Goal: Complete application form: Complete application form

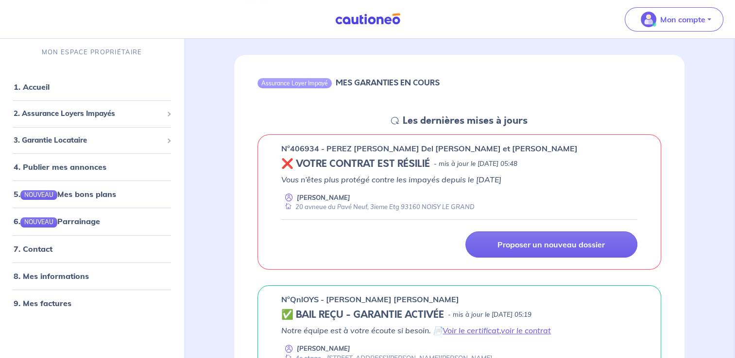
scroll to position [97, 0]
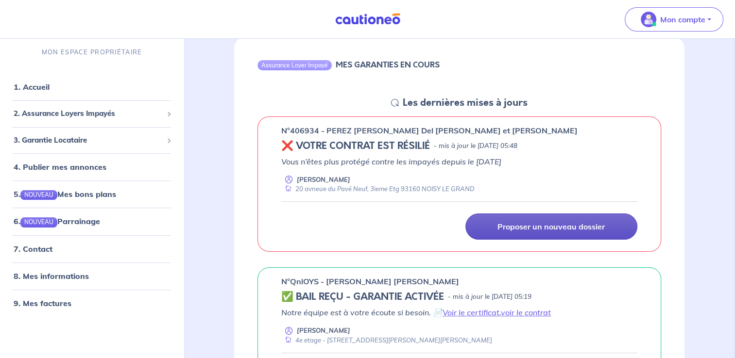
click at [535, 229] on p "Proposer un nouveau dossier" at bounding box center [550, 227] width 107 height 10
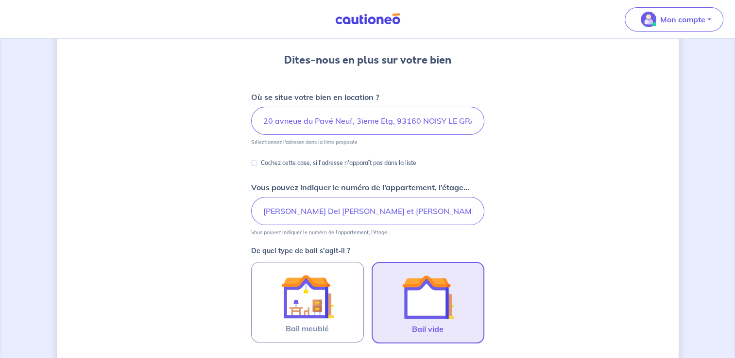
scroll to position [97, 0]
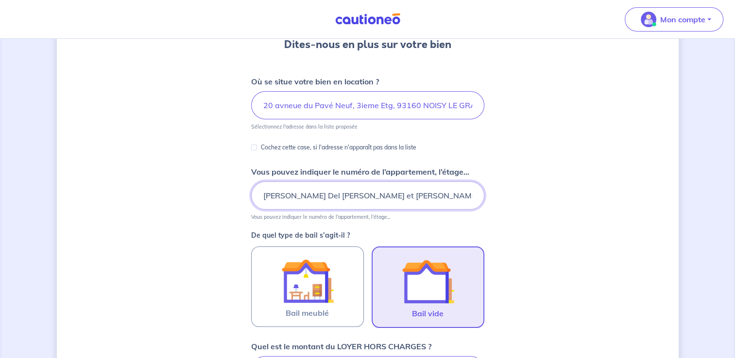
drag, startPoint x: 262, startPoint y: 192, endPoint x: 478, endPoint y: 195, distance: 215.6
click at [478, 195] on input "[PERSON_NAME] Del [PERSON_NAME] et [PERSON_NAME]" at bounding box center [367, 196] width 233 height 28
type input "4ème étage"
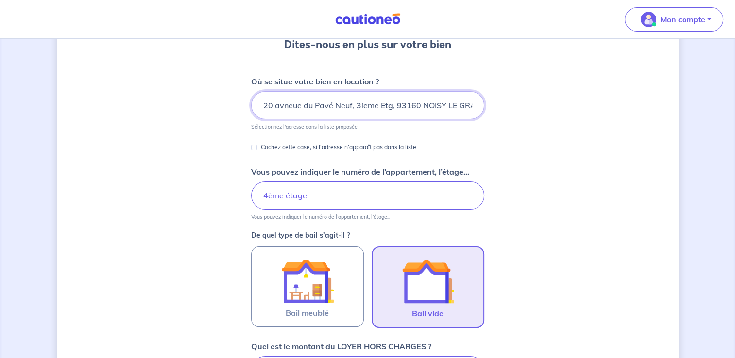
click at [261, 105] on input "20 avneue du Pavé Neuf, 3ieme Etg, 93160 NOISY LE GRAND" at bounding box center [367, 105] width 233 height 28
click at [291, 107] on input "20 avneue du Pavé Neuf, 3ieme Etg, 93160 NOISY LE GRAND" at bounding box center [367, 105] width 233 height 28
click at [284, 104] on input "20 avneue du Pavé Neuf, 3ieme Etg, 93160 NOISY LE GRAND" at bounding box center [367, 105] width 233 height 28
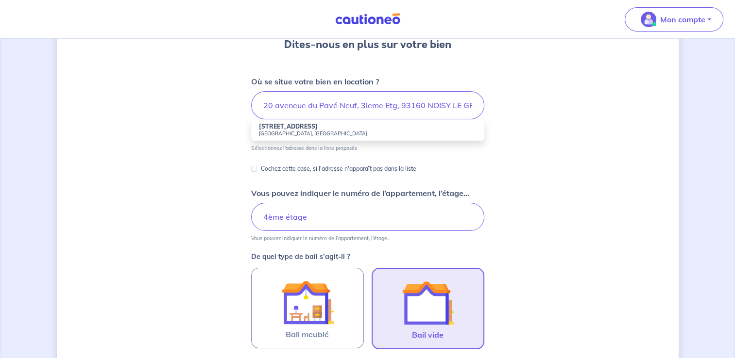
click at [302, 126] on strong "[STREET_ADDRESS]" at bounding box center [288, 126] width 59 height 7
type input "[STREET_ADDRESS]"
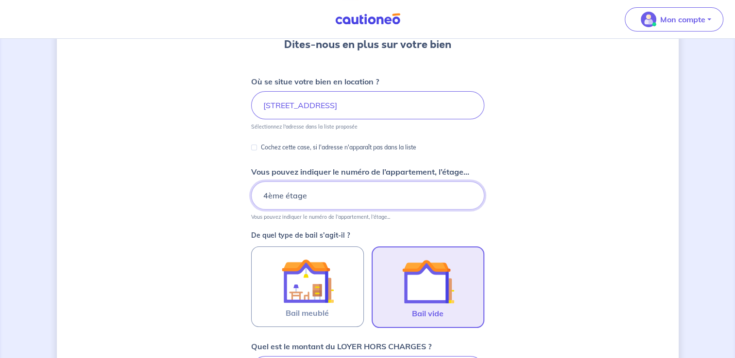
click at [317, 195] on input "4ème étage" at bounding box center [367, 196] width 233 height 28
click at [422, 275] on img at bounding box center [428, 281] width 52 height 52
click at [0, 0] on input "Bail vide" at bounding box center [0, 0] width 0 height 0
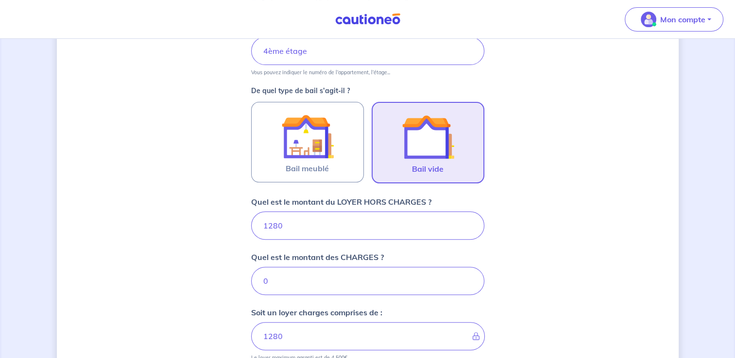
scroll to position [243, 0]
click at [282, 228] on input "1280" at bounding box center [367, 225] width 233 height 28
type input "1"
type input "128"
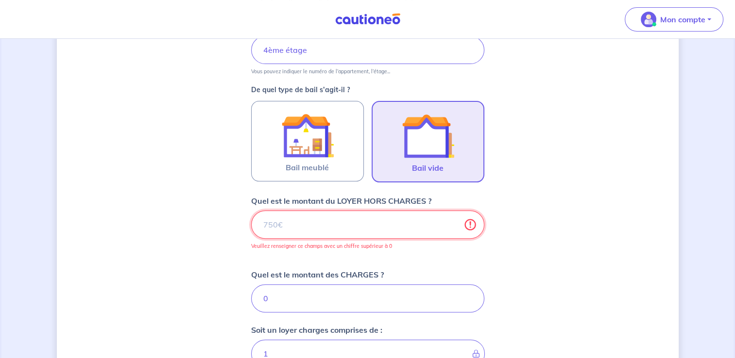
type input "0"
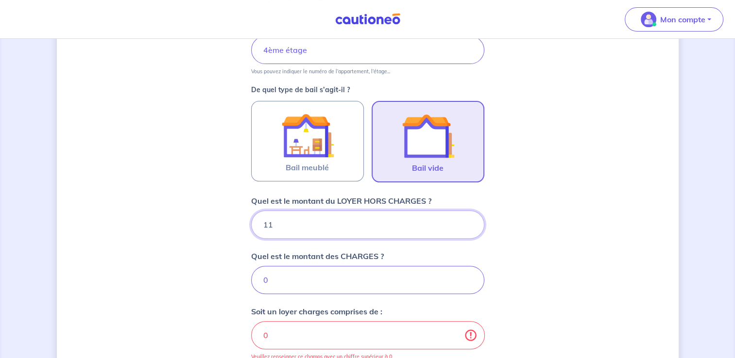
type input "117"
type input "11"
type input "1170"
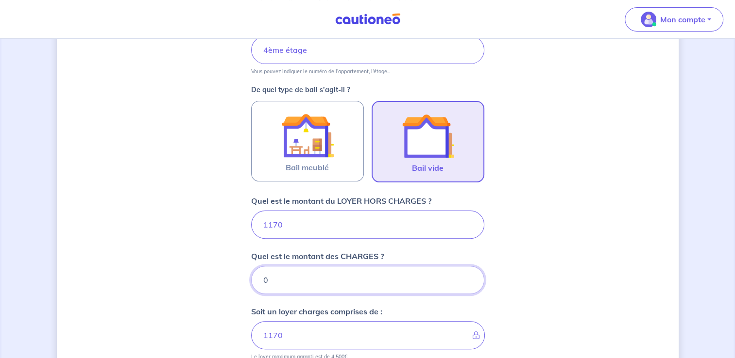
click at [313, 287] on input "0" at bounding box center [367, 280] width 233 height 28
type input "16"
type input "1171"
type input "160"
type input "1330"
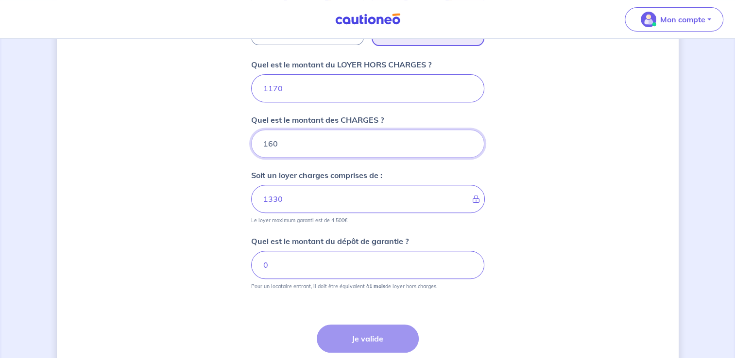
scroll to position [388, 0]
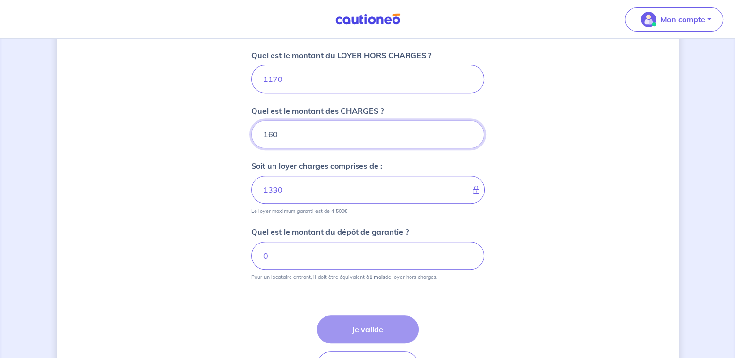
type input "160"
click at [282, 253] on input "0" at bounding box center [367, 256] width 233 height 28
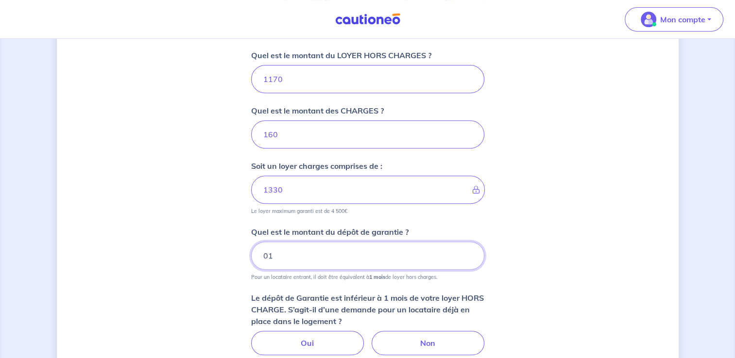
type input "0"
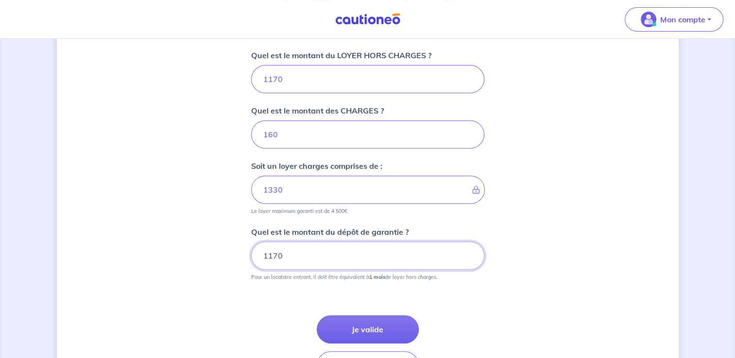
type input "1170"
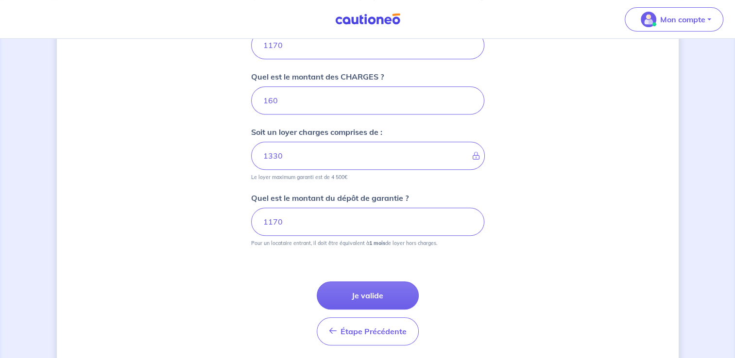
scroll to position [437, 0]
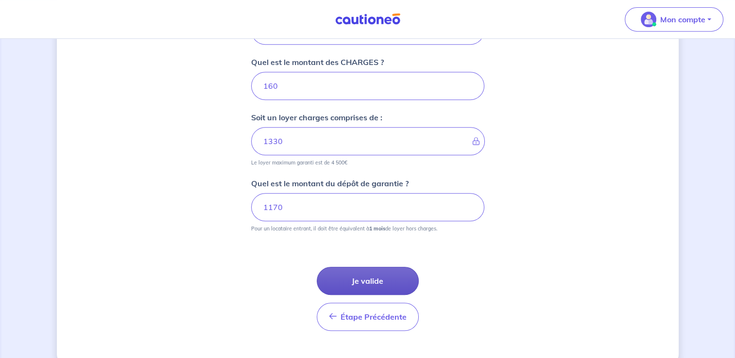
click at [369, 277] on button "Je valide" at bounding box center [368, 281] width 102 height 28
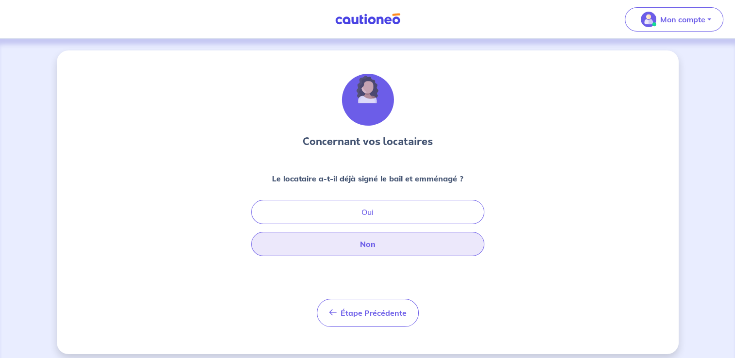
click at [370, 246] on button "Non" at bounding box center [367, 244] width 233 height 24
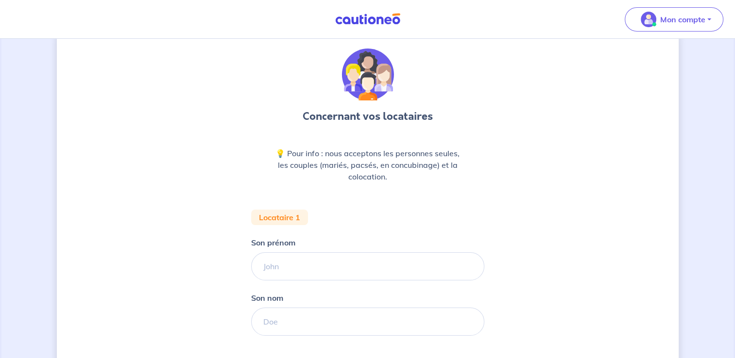
scroll to position [97, 0]
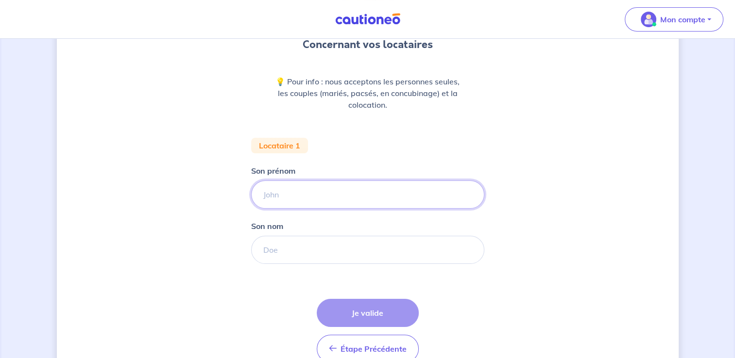
click at [274, 199] on input "Son prénom" at bounding box center [367, 195] width 233 height 28
type input "[PERSON_NAME]"
click at [300, 241] on input "Son nom" at bounding box center [367, 250] width 233 height 28
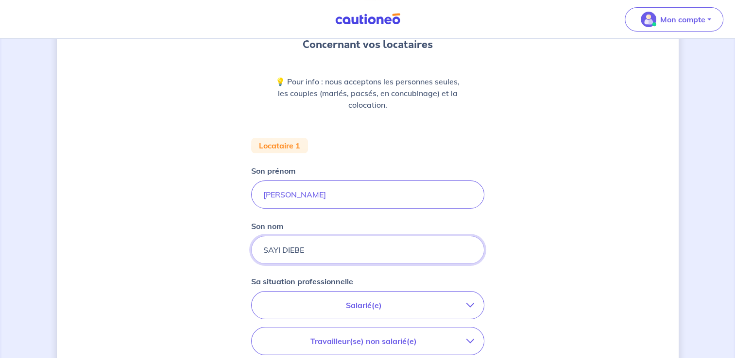
type input "SAYI DIEBE"
click at [470, 305] on icon "button" at bounding box center [470, 306] width 8 height 8
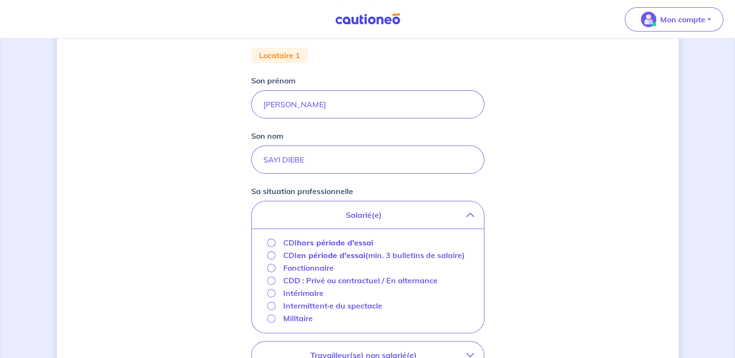
scroll to position [194, 0]
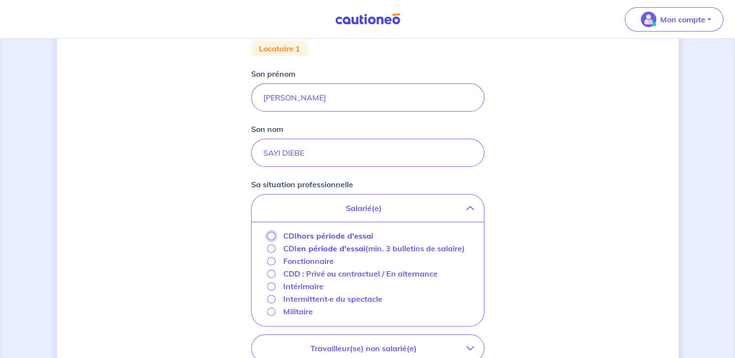
click at [270, 237] on input "CDI hors période d'essai" at bounding box center [271, 236] width 8 height 8
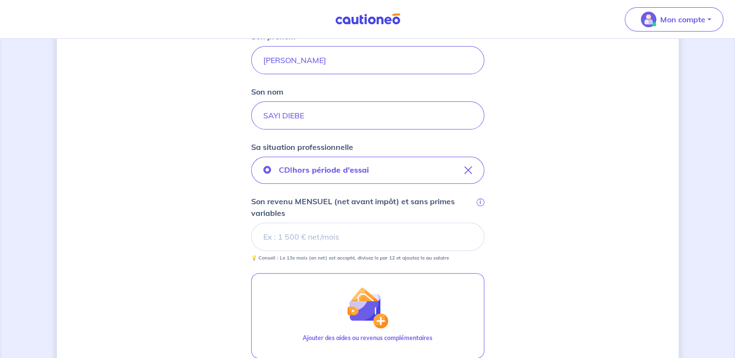
scroll to position [291, 0]
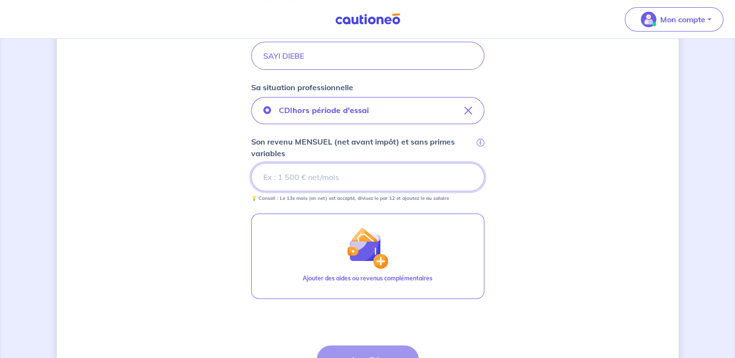
click at [260, 176] on input "Son revenu MENSUEL (net avant impôt) et sans primes variables i" at bounding box center [367, 177] width 233 height 28
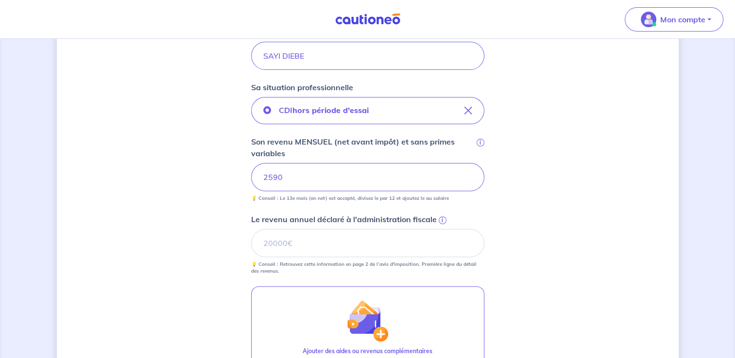
click at [441, 219] on span "i" at bounding box center [443, 221] width 8 height 8
click at [441, 229] on input "Le revenu annuel déclaré à l'administration fiscale i" at bounding box center [367, 243] width 233 height 28
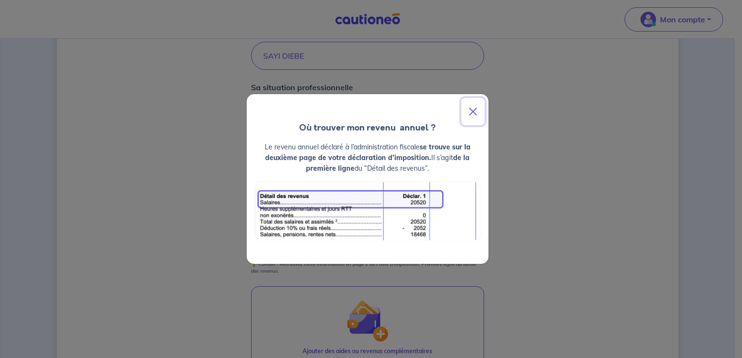
click at [473, 110] on button "Close" at bounding box center [472, 111] width 23 height 27
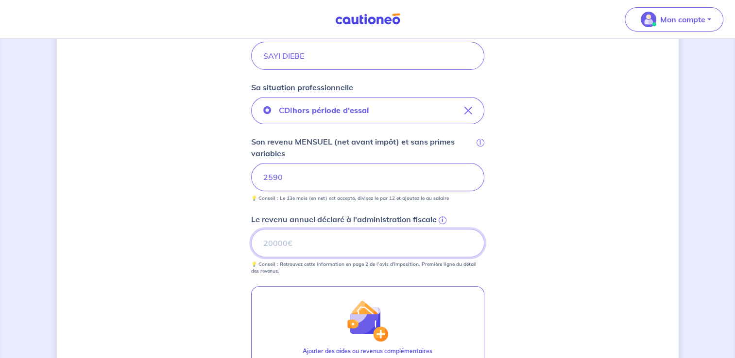
click at [286, 241] on input "Le revenu annuel déclaré à l'administration fiscale i" at bounding box center [367, 243] width 233 height 28
type input "16684"
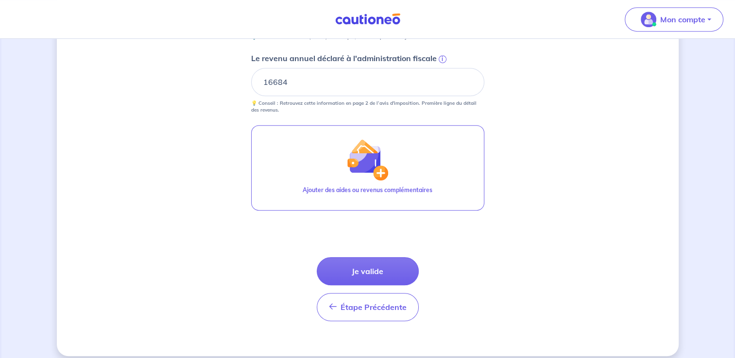
scroll to position [460, 0]
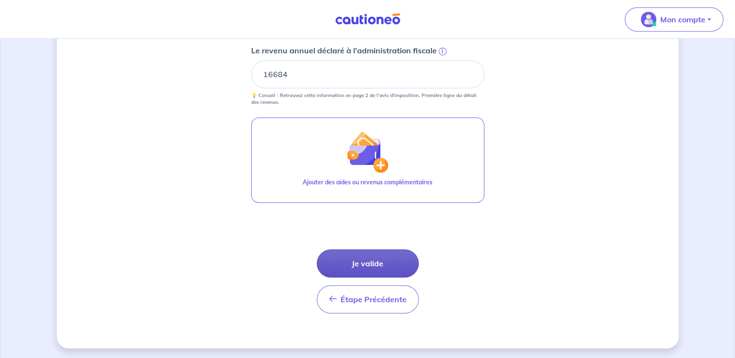
click at [379, 263] on button "Je valide" at bounding box center [368, 264] width 102 height 28
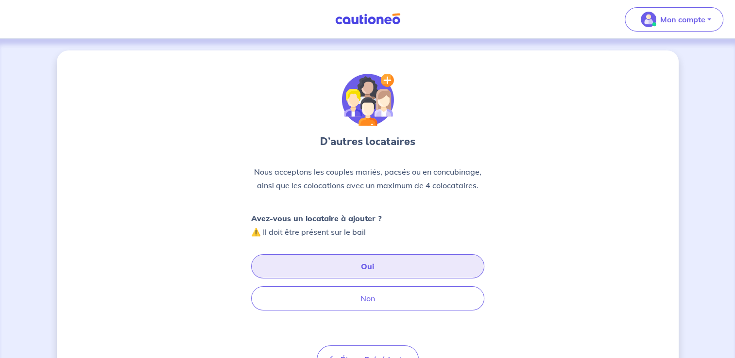
click at [375, 267] on button "Oui" at bounding box center [367, 266] width 233 height 24
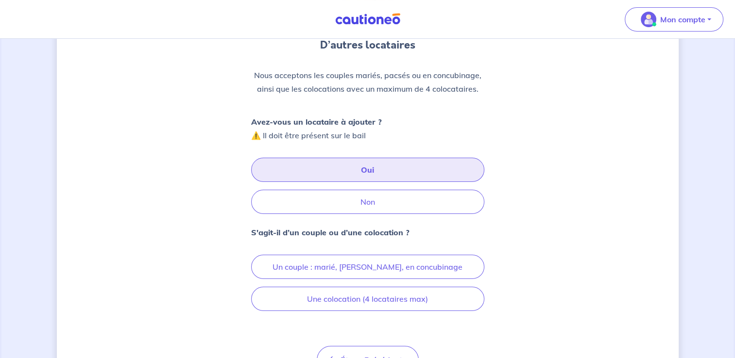
scroll to position [97, 0]
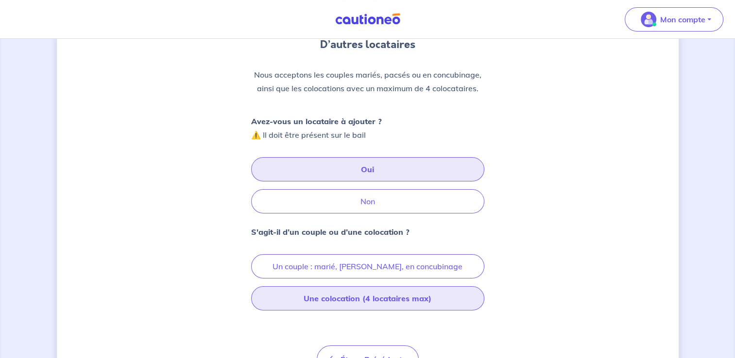
click at [334, 296] on button "Une colocation (4 locataires max)" at bounding box center [367, 299] width 233 height 24
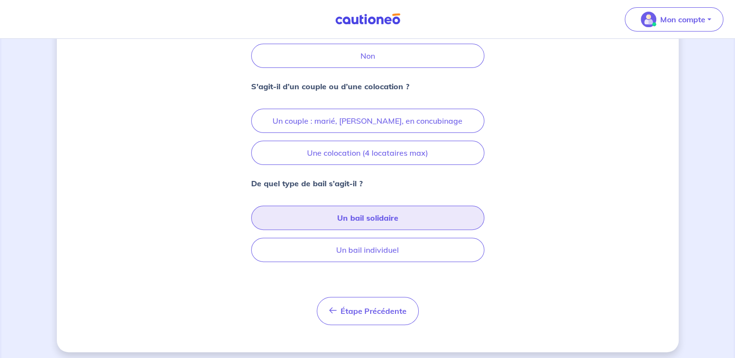
click at [361, 217] on button "Un bail solidaire" at bounding box center [367, 218] width 233 height 24
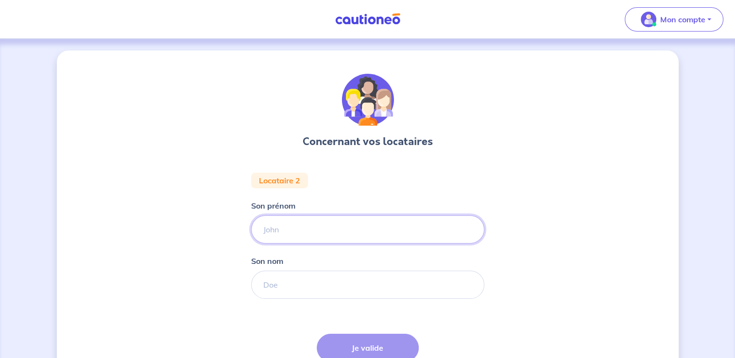
click at [282, 234] on input "Son prénom" at bounding box center [367, 230] width 233 height 28
click at [279, 230] on input "OstyChrist Olsen" at bounding box center [367, 230] width 233 height 28
type input "[PERSON_NAME]"
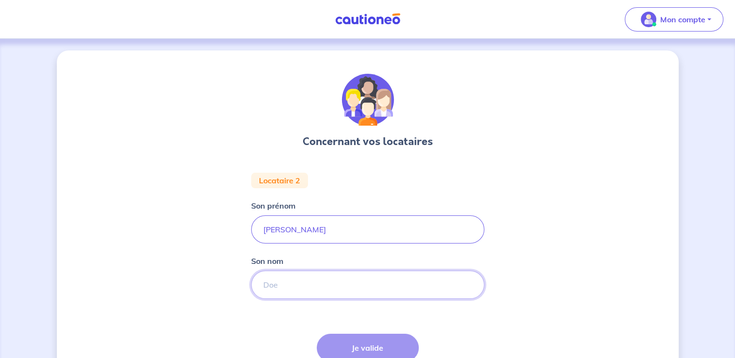
click at [289, 289] on input "Son nom" at bounding box center [367, 285] width 233 height 28
click at [208, 250] on div "Concernant vos locataires Locataire 2 Son prénom [PERSON_NAME] Son nom Étape Pr…" at bounding box center [368, 242] width 622 height 383
click at [286, 278] on input "Son nom" at bounding box center [367, 285] width 233 height 28
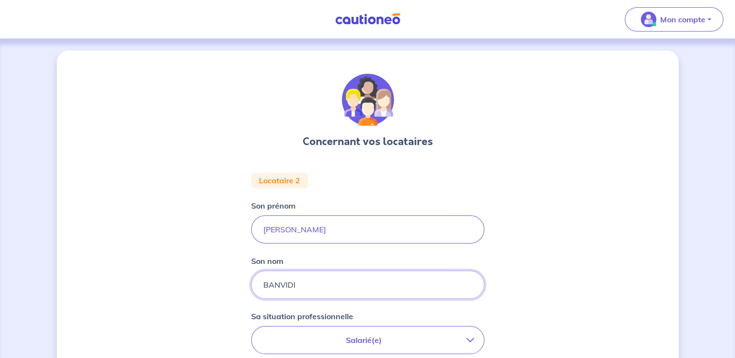
type input "BANVIDI"
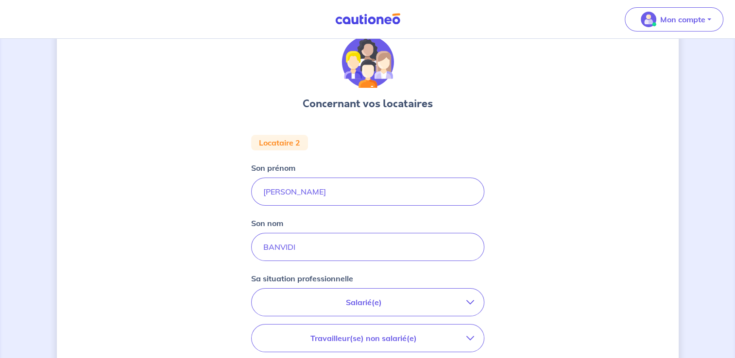
scroll to position [49, 0]
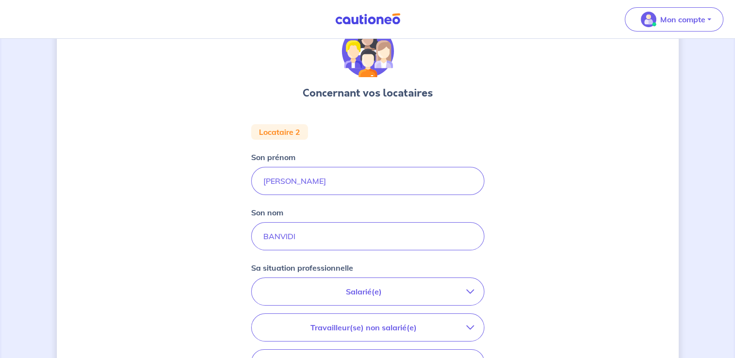
click at [471, 291] on icon "button" at bounding box center [470, 292] width 8 height 8
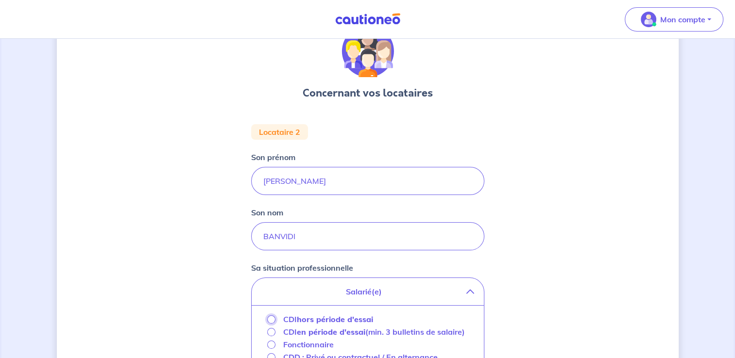
click at [272, 320] on input "CDI hors période d'essai" at bounding box center [271, 320] width 8 height 8
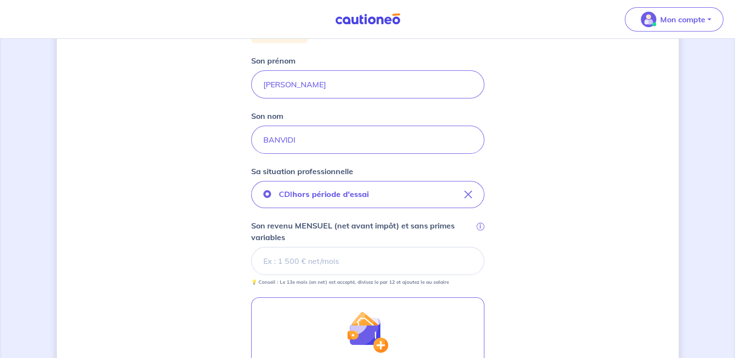
scroll to position [150, 0]
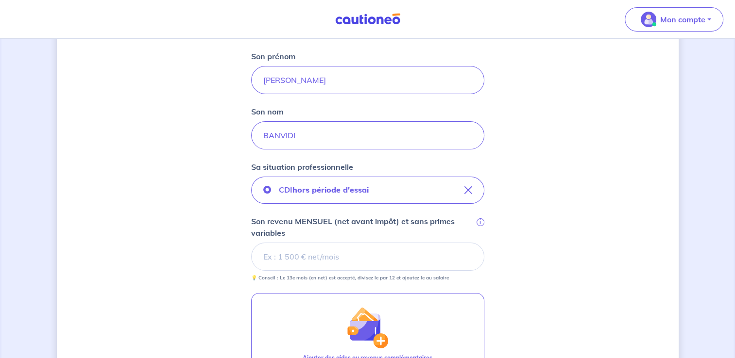
click at [269, 261] on input "Son revenu MENSUEL (net avant impôt) et sans primes variables i" at bounding box center [367, 257] width 233 height 28
click at [264, 255] on input "Son revenu MENSUEL (net avant impôt) et sans primes variables i" at bounding box center [367, 257] width 233 height 28
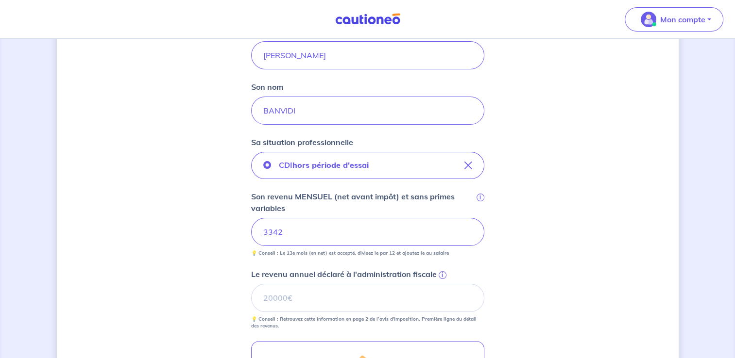
scroll to position [198, 0]
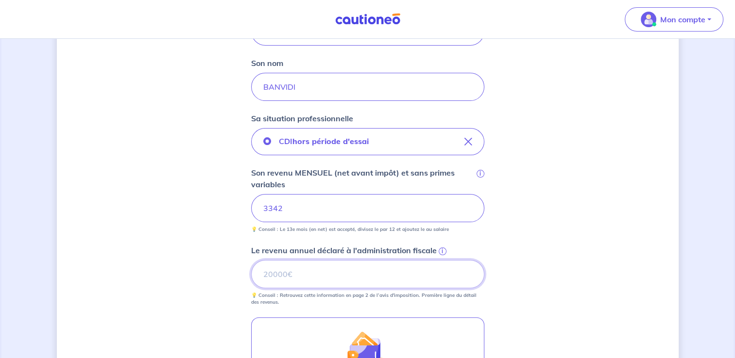
click at [286, 275] on input "Le revenu annuel déclaré à l'administration fiscale i" at bounding box center [367, 274] width 233 height 28
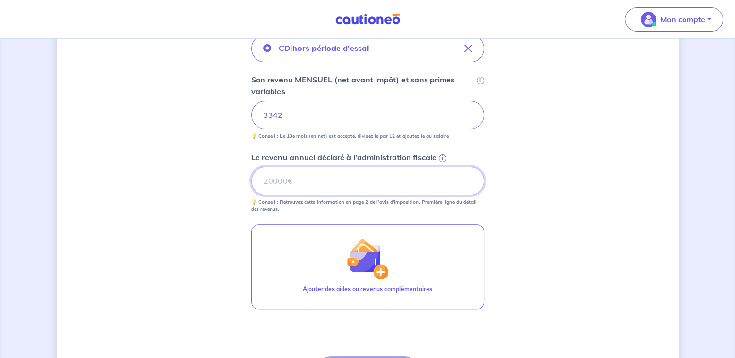
scroll to position [344, 0]
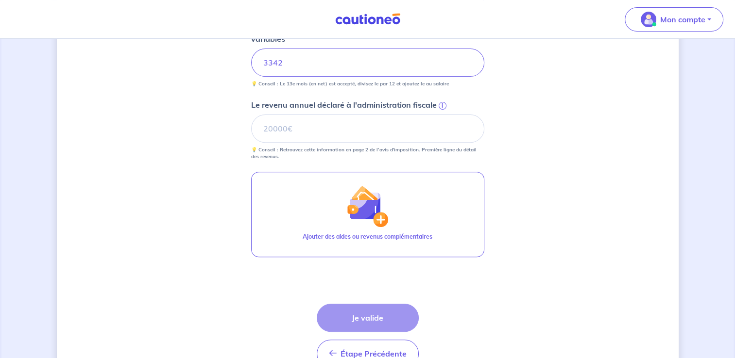
click at [379, 314] on div "Étape Précédente Précédent Je valide Je valide" at bounding box center [368, 336] width 102 height 64
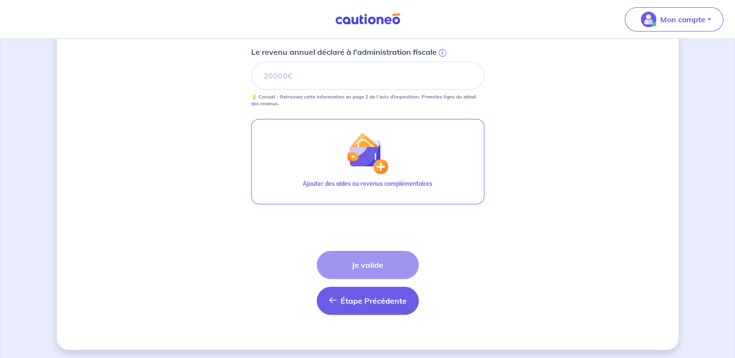
scroll to position [398, 0]
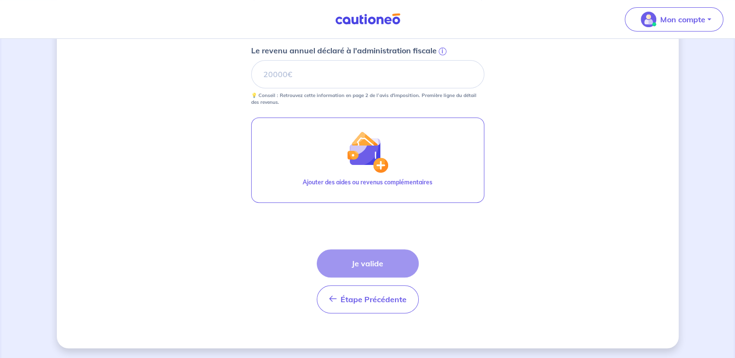
click at [372, 264] on div "Étape Précédente Précédent Je valide Je valide" at bounding box center [368, 282] width 102 height 64
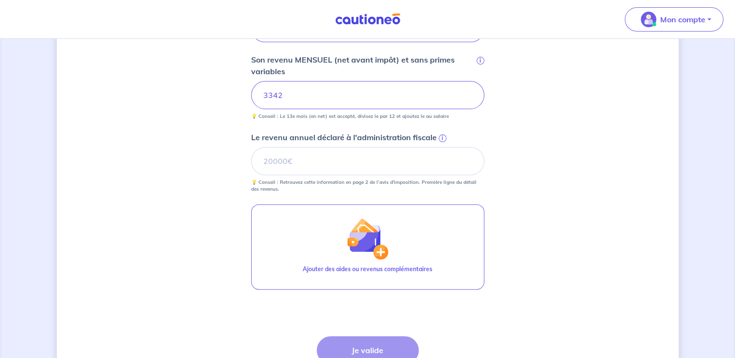
scroll to position [204, 0]
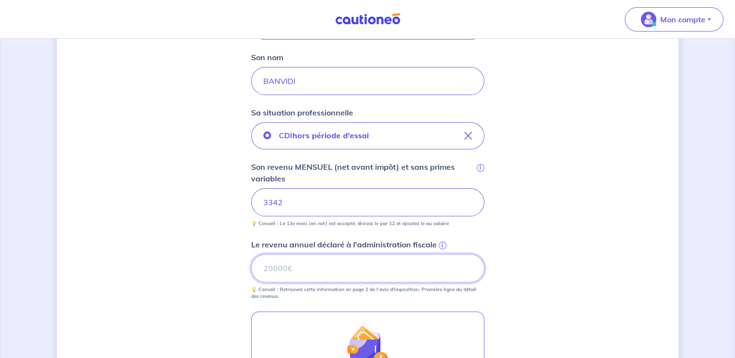
click at [262, 267] on input "Le revenu annuel déclaré à l'administration fiscale i" at bounding box center [367, 268] width 233 height 28
type input "0"
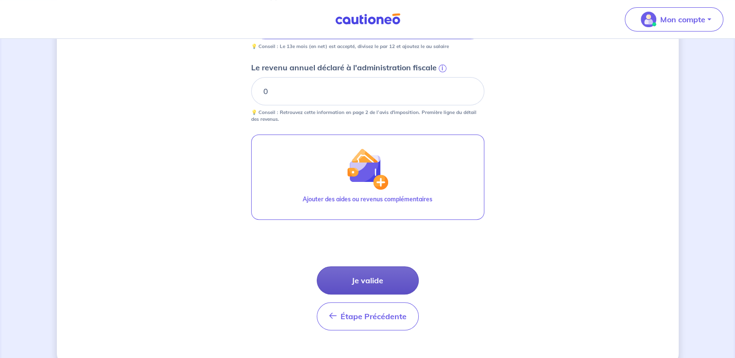
scroll to position [398, 0]
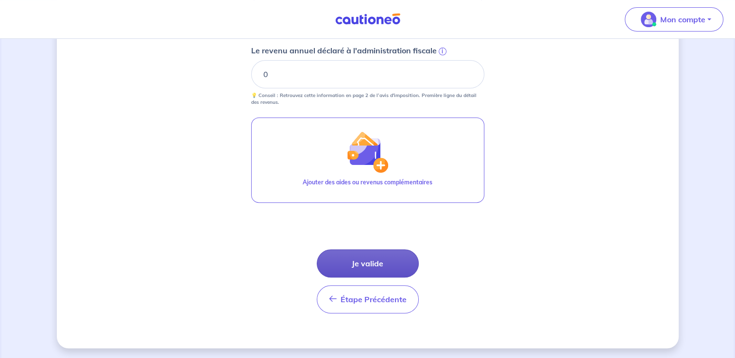
click at [357, 262] on button "Je valide" at bounding box center [368, 264] width 102 height 28
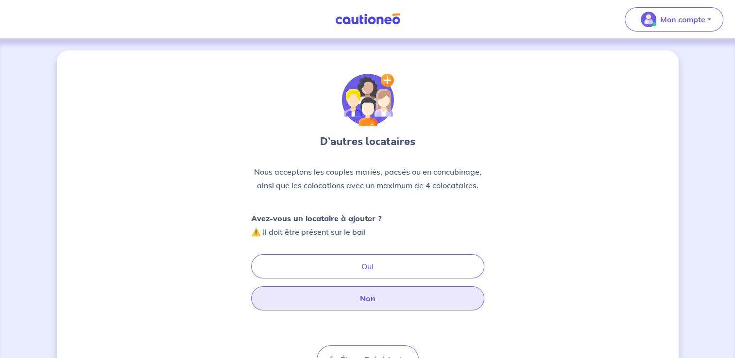
click at [366, 300] on button "Non" at bounding box center [367, 299] width 233 height 24
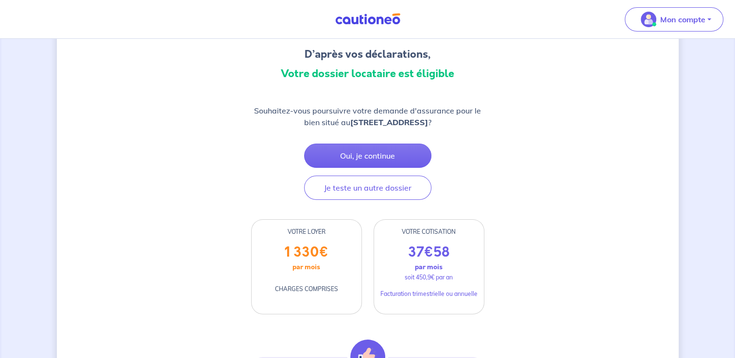
scroll to position [49, 0]
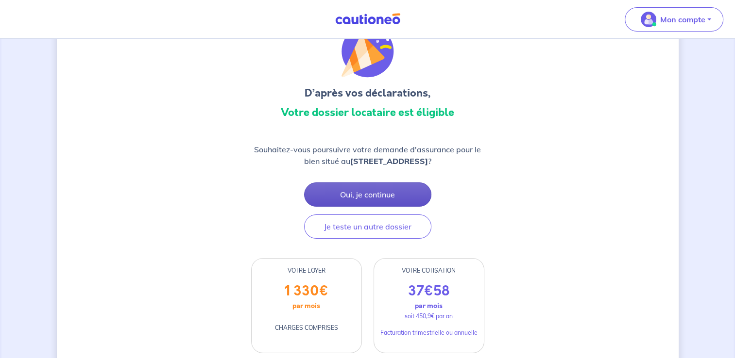
click at [365, 195] on button "Oui, je continue" at bounding box center [367, 195] width 127 height 24
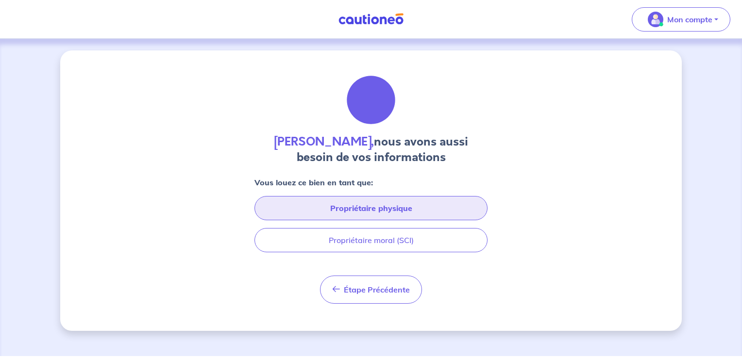
click at [375, 211] on button "Propriétaire physique" at bounding box center [370, 208] width 233 height 24
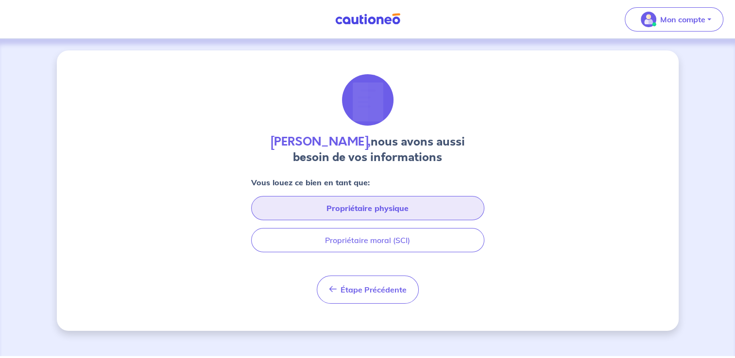
select select "FR"
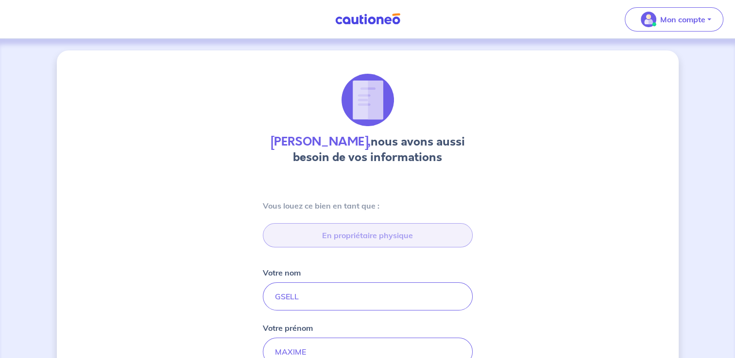
type input "[STREET_ADDRESS]"
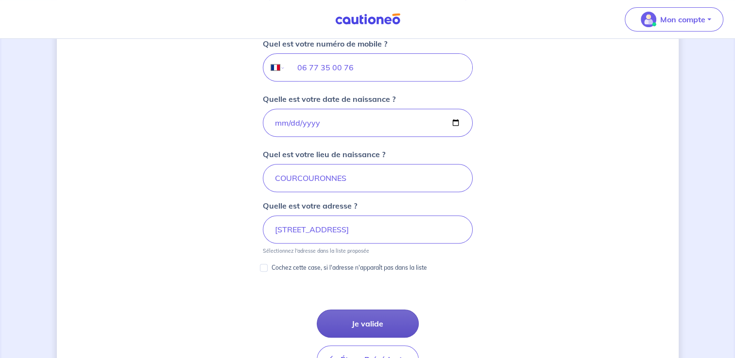
click at [370, 322] on button "Je valide" at bounding box center [368, 324] width 102 height 28
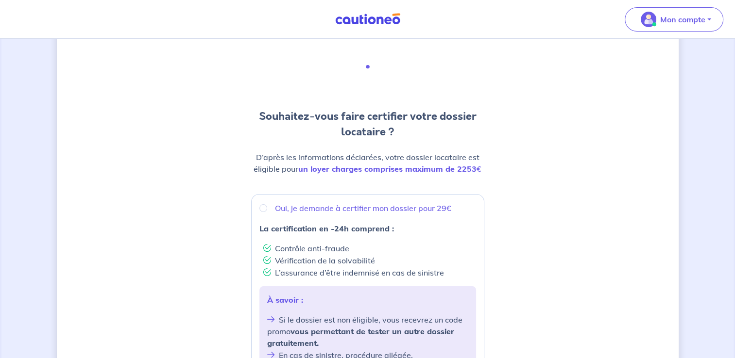
scroll to position [49, 0]
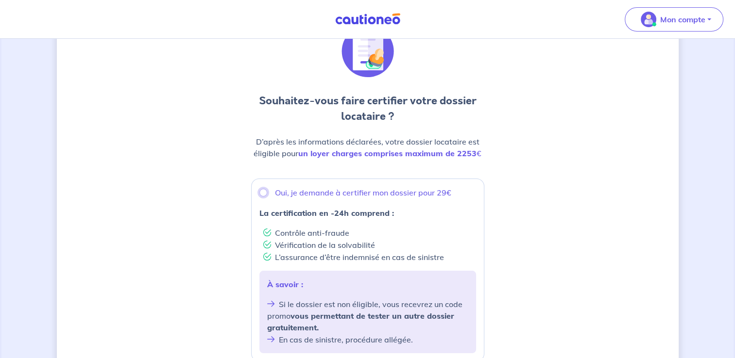
click at [262, 192] on input "Oui, je demande à certifier mon dossier pour 29€" at bounding box center [263, 193] width 8 height 8
radio input "true"
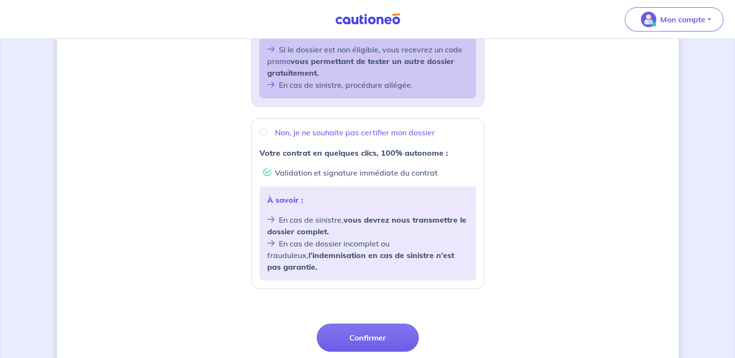
scroll to position [340, 0]
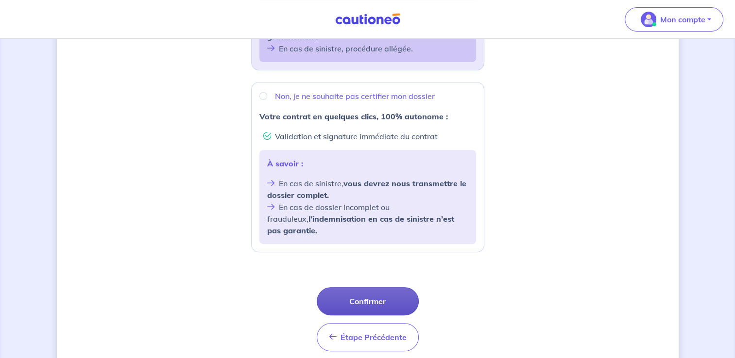
click at [364, 292] on button "Confirmer" at bounding box center [368, 301] width 102 height 28
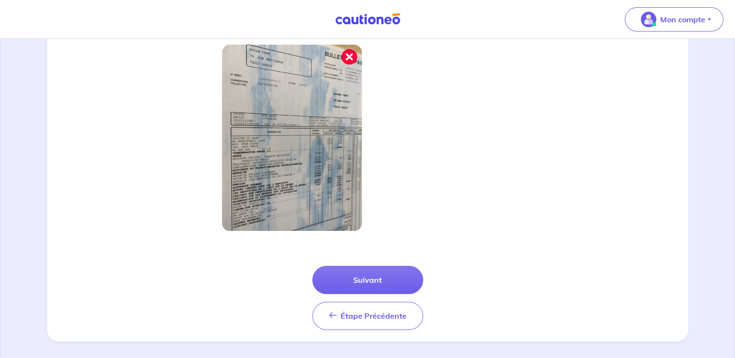
scroll to position [336, 0]
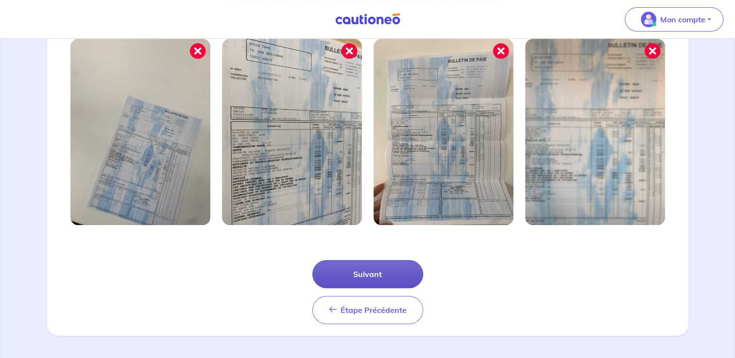
click at [363, 274] on button "Suivant" at bounding box center [367, 274] width 111 height 28
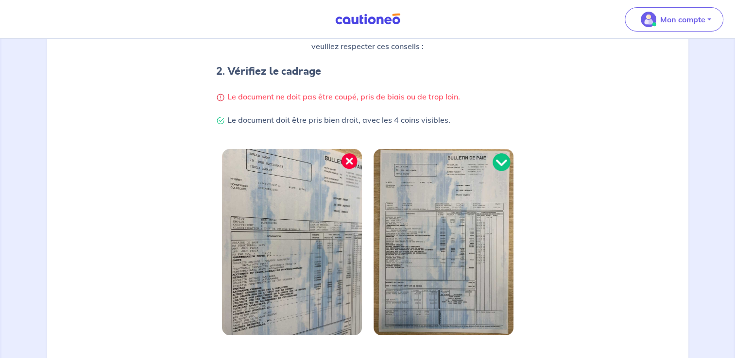
scroll to position [289, 0]
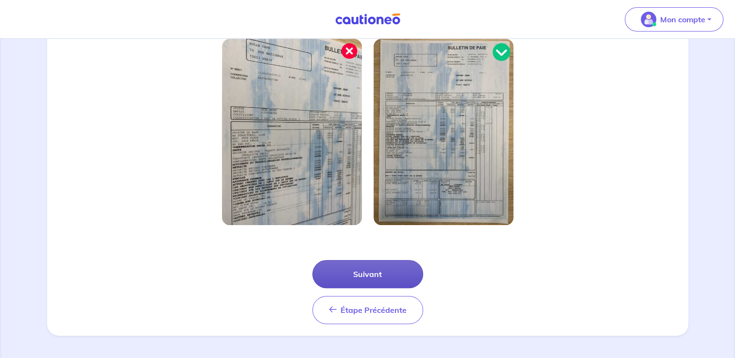
click at [371, 274] on button "Suivant" at bounding box center [367, 274] width 111 height 28
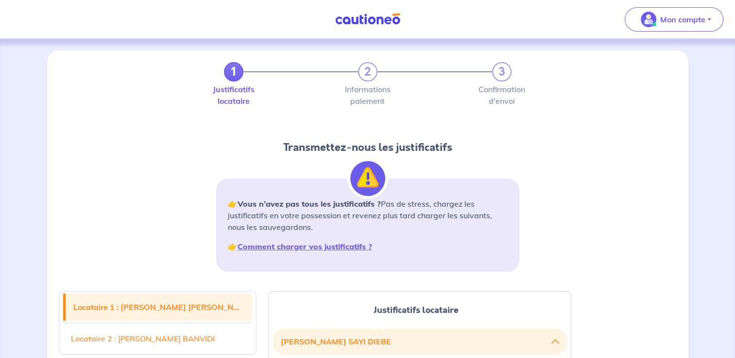
scroll to position [49, 0]
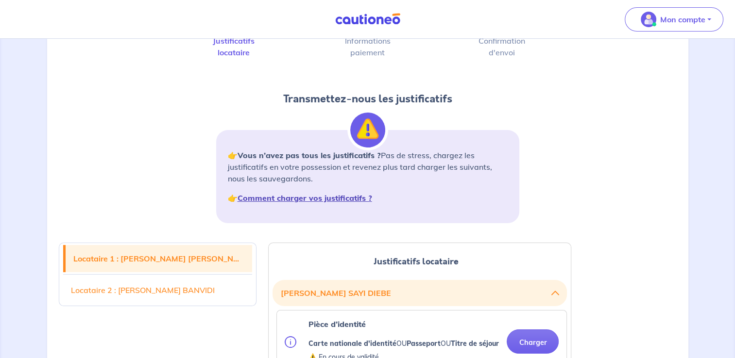
click at [319, 198] on strong "Comment charger vos justificatifs ?" at bounding box center [304, 198] width 135 height 10
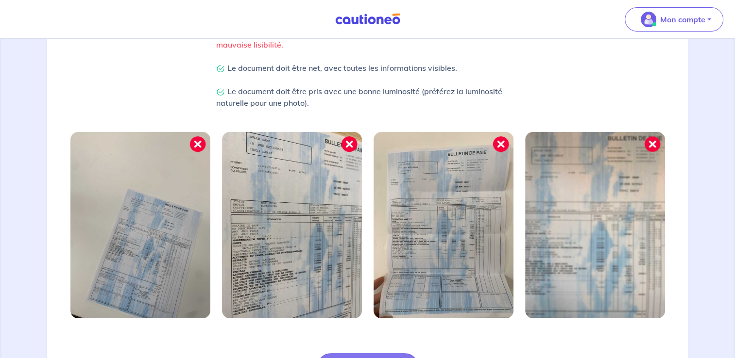
scroll to position [336, 0]
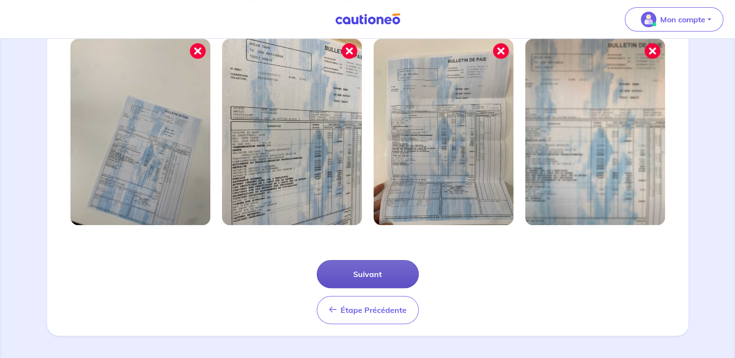
click at [367, 273] on button "Suivant" at bounding box center [368, 274] width 102 height 28
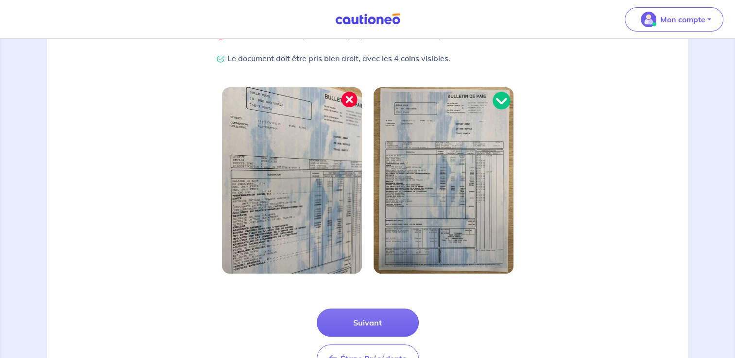
scroll to position [243, 0]
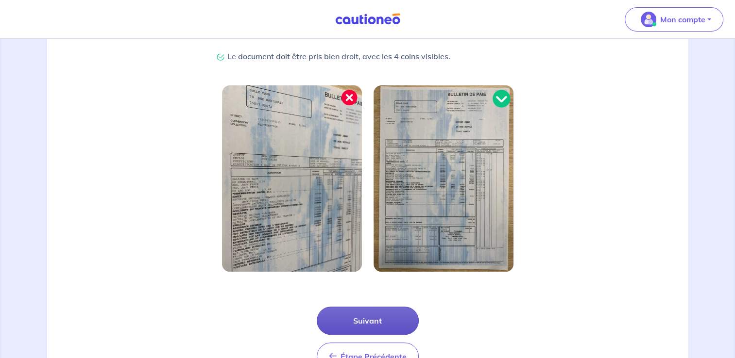
click at [361, 324] on button "Suivant" at bounding box center [368, 321] width 102 height 28
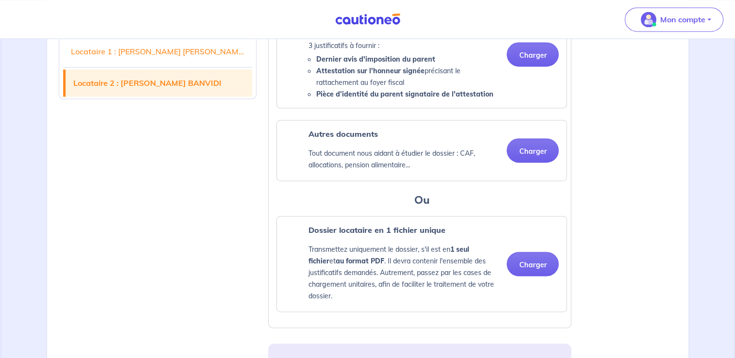
scroll to position [1408, 0]
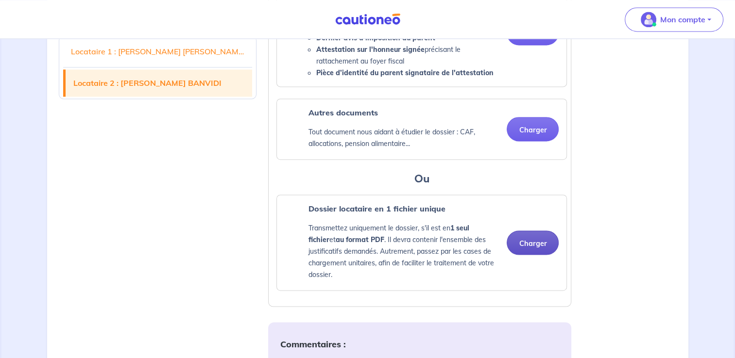
click at [527, 255] on button "Charger" at bounding box center [532, 243] width 52 height 24
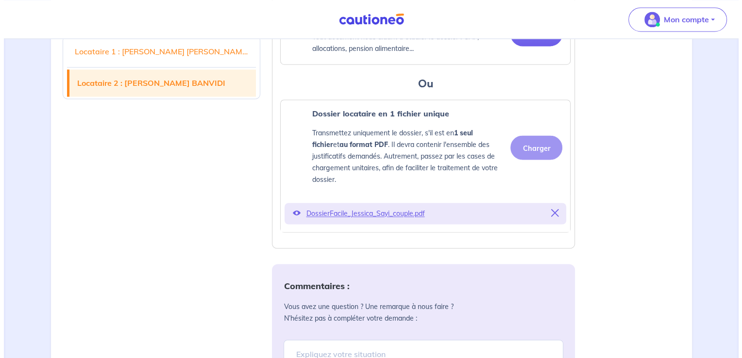
scroll to position [1505, 0]
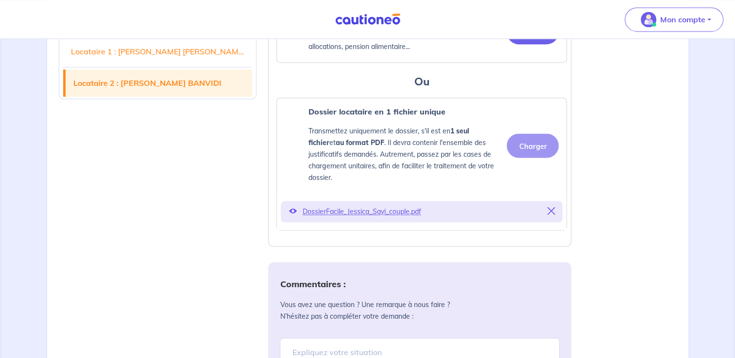
click at [362, 219] on p "DossierFacile_Jessica_Sayi_couple.pdf" at bounding box center [421, 212] width 239 height 14
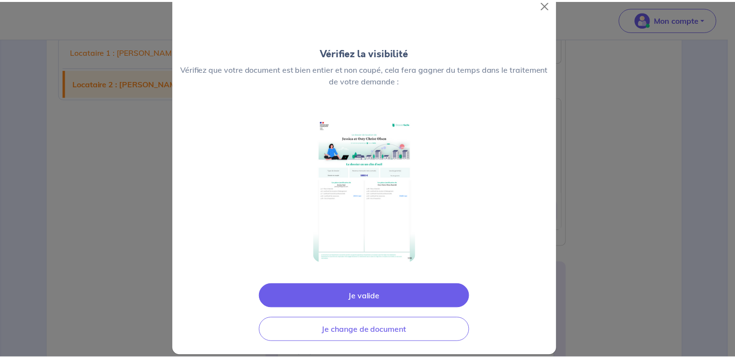
scroll to position [32, 0]
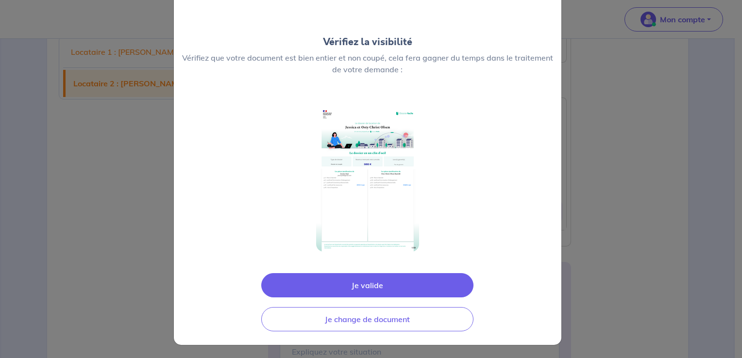
click at [367, 284] on button "Je valide" at bounding box center [367, 285] width 212 height 24
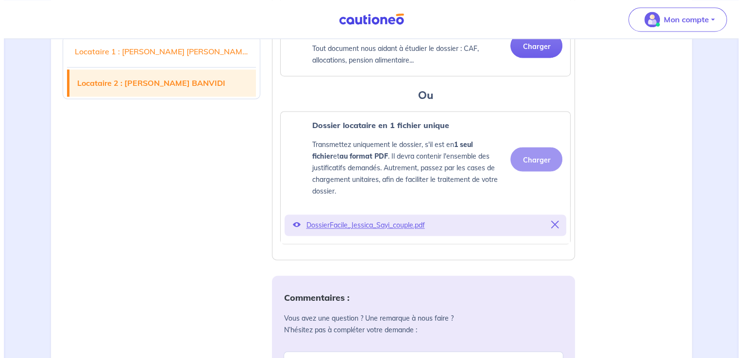
scroll to position [1457, 0]
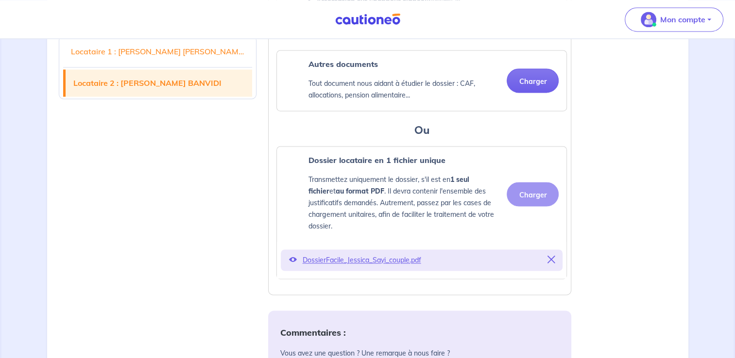
click at [364, 267] on p "DossierFacile_Jessica_Sayi_couple.pdf" at bounding box center [421, 260] width 239 height 14
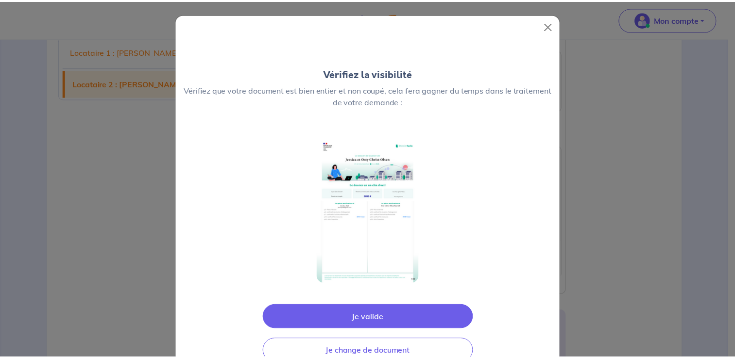
scroll to position [32, 0]
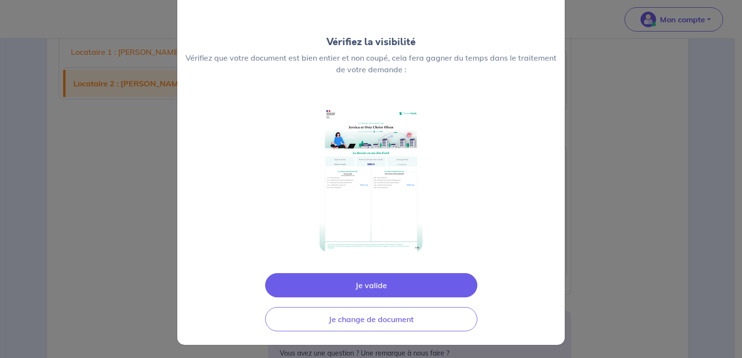
click at [369, 287] on button "Je valide" at bounding box center [371, 285] width 212 height 24
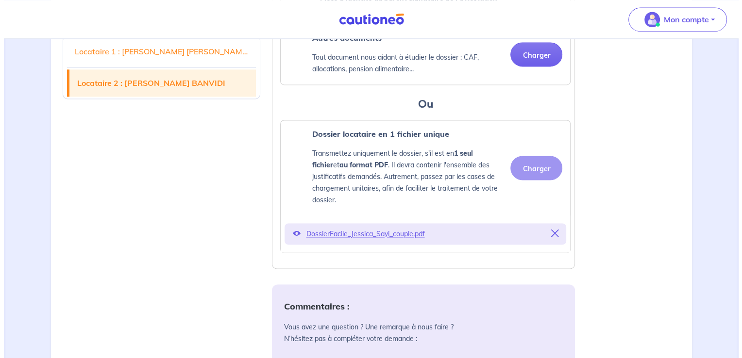
scroll to position [1554, 0]
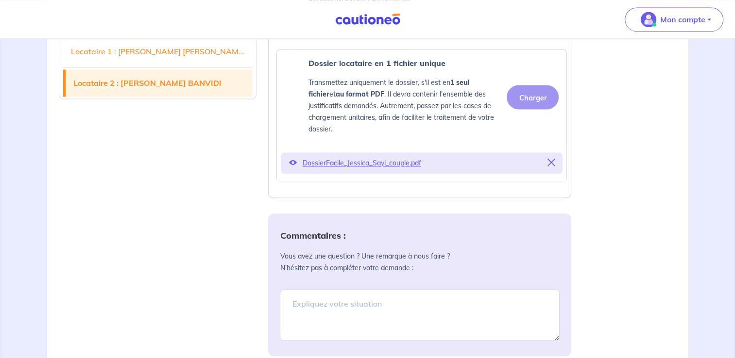
click at [551, 167] on icon at bounding box center [551, 163] width 8 height 8
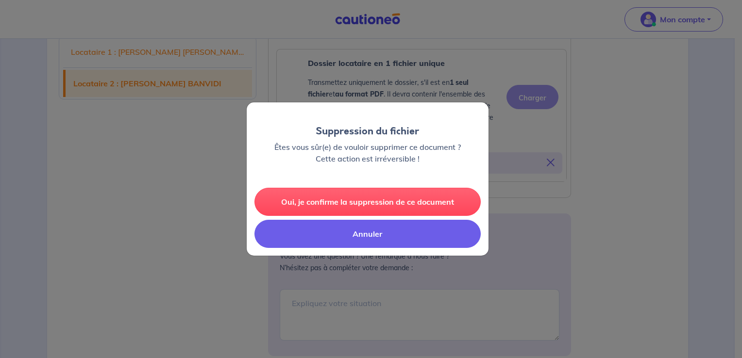
click at [367, 236] on button "Annuler" at bounding box center [367, 234] width 226 height 28
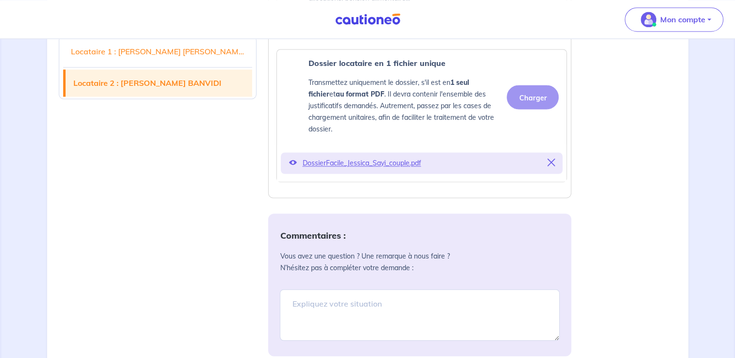
click at [321, 170] on p "DossierFacile_Jessica_Sayi_couple.pdf" at bounding box center [421, 163] width 239 height 14
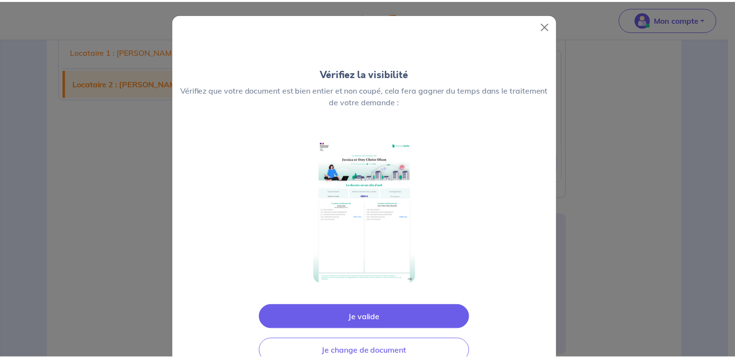
scroll to position [32, 0]
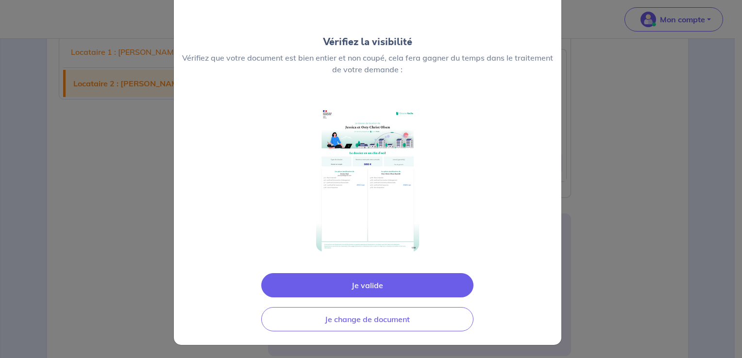
click at [358, 194] on img at bounding box center [367, 179] width 103 height 146
click at [348, 176] on img at bounding box center [367, 179] width 103 height 146
click at [349, 176] on img at bounding box center [367, 179] width 103 height 146
click at [447, 167] on div at bounding box center [368, 179] width 388 height 161
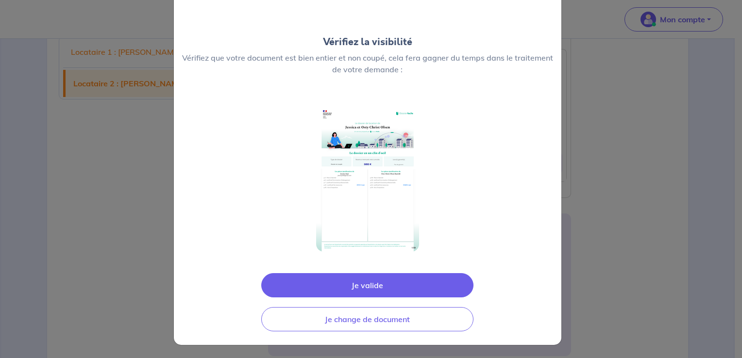
click at [361, 284] on button "Je valide" at bounding box center [367, 285] width 212 height 24
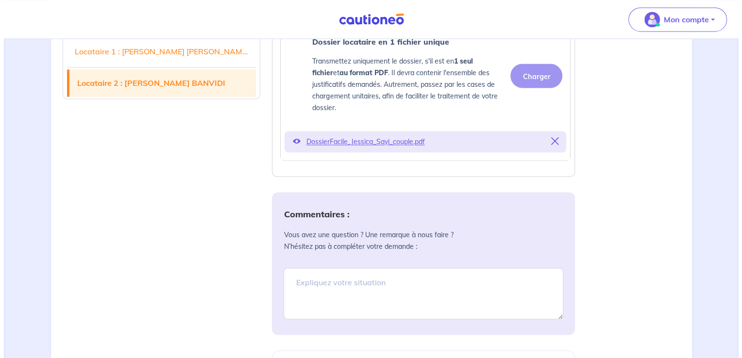
scroll to position [1561, 0]
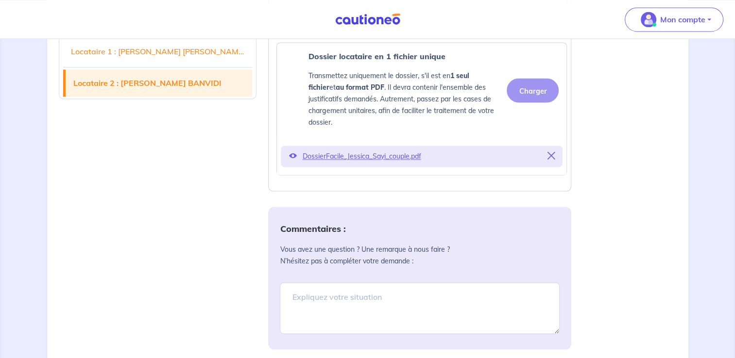
click at [292, 160] on icon at bounding box center [292, 156] width 8 height 8
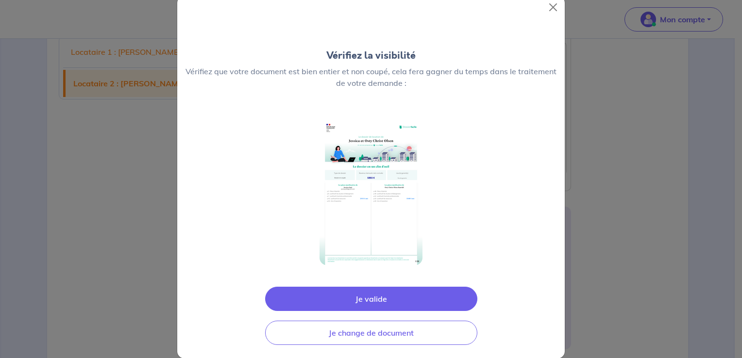
scroll to position [32, 0]
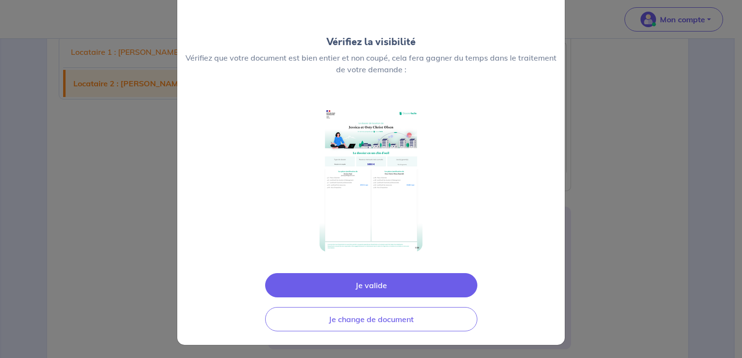
click at [408, 209] on img at bounding box center [371, 179] width 103 height 146
drag, startPoint x: 424, startPoint y: 205, endPoint x: 309, endPoint y: 185, distance: 116.9
click at [309, 185] on div at bounding box center [371, 179] width 388 height 161
drag, startPoint x: 309, startPoint y: 185, endPoint x: 448, endPoint y: 219, distance: 143.5
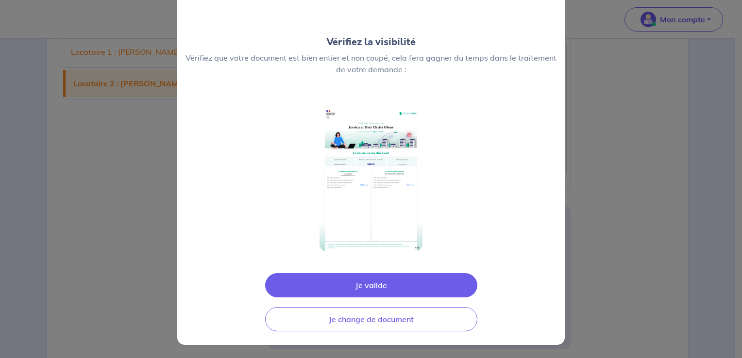
click at [448, 219] on div at bounding box center [371, 179] width 388 height 161
click at [380, 189] on img at bounding box center [371, 179] width 103 height 146
click at [489, 203] on div at bounding box center [371, 179] width 388 height 161
click at [369, 288] on button "Je valide" at bounding box center [371, 285] width 212 height 24
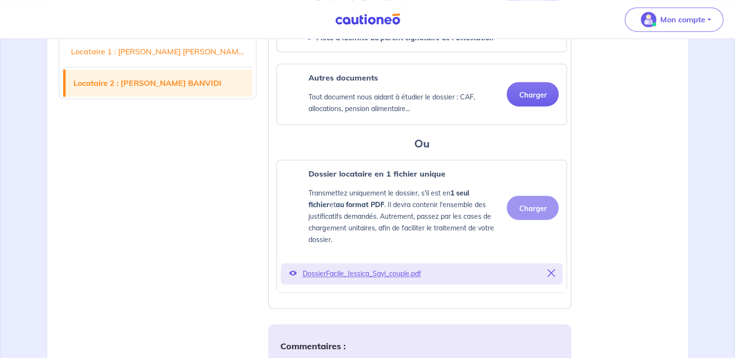
scroll to position [1512, 0]
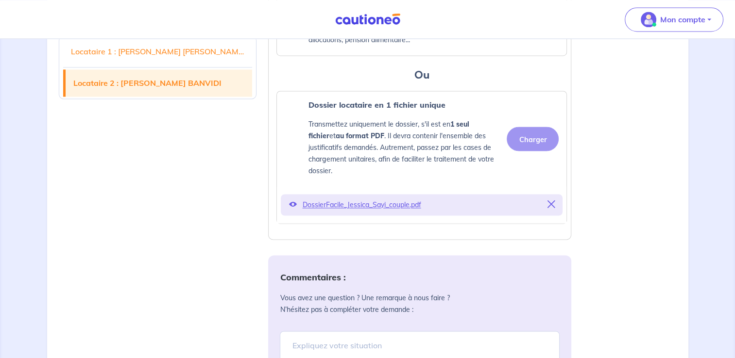
click at [360, 212] on p "DossierFacile_Jessica_Sayi_couple.pdf" at bounding box center [421, 205] width 239 height 14
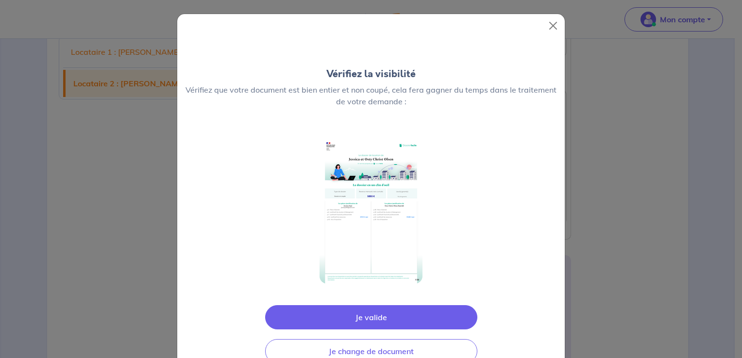
click at [373, 218] on img at bounding box center [371, 211] width 103 height 146
drag, startPoint x: 427, startPoint y: 223, endPoint x: 332, endPoint y: 202, distance: 97.5
click at [332, 202] on div at bounding box center [371, 211] width 388 height 161
drag, startPoint x: 332, startPoint y: 202, endPoint x: 482, endPoint y: 236, distance: 153.4
click at [482, 236] on div at bounding box center [371, 211] width 388 height 161
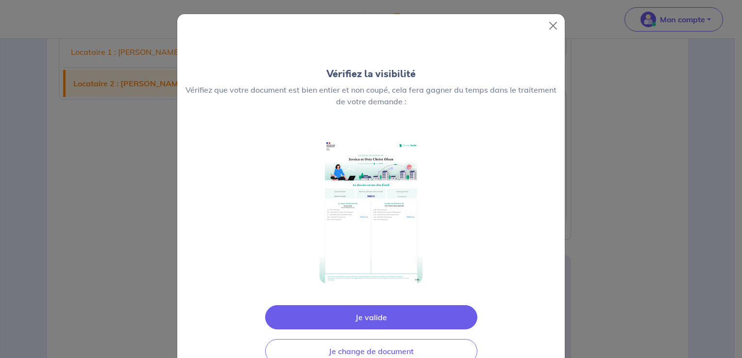
click at [361, 318] on button "Je valide" at bounding box center [371, 317] width 212 height 24
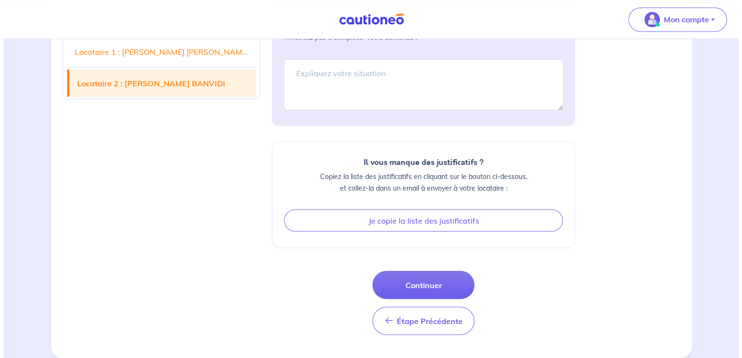
scroll to position [1804, 0]
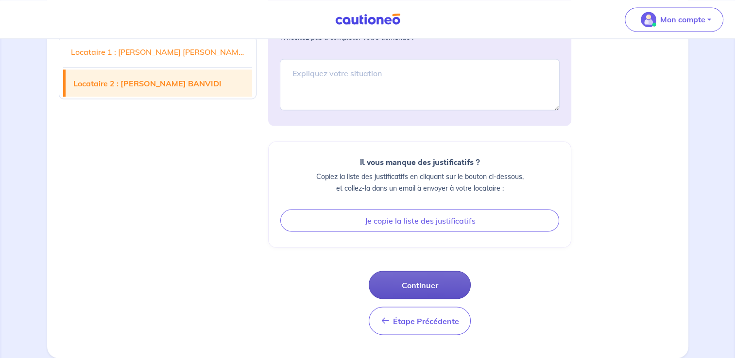
click at [409, 287] on button "Continuer" at bounding box center [420, 285] width 102 height 28
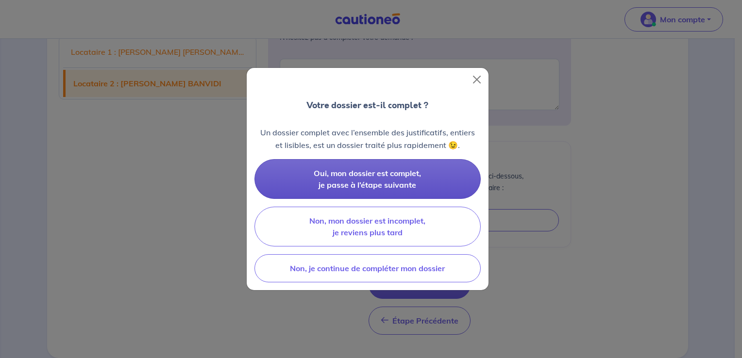
click at [394, 174] on span "Oui, mon dossier est complet, je passe à l’étape suivante" at bounding box center [367, 179] width 107 height 21
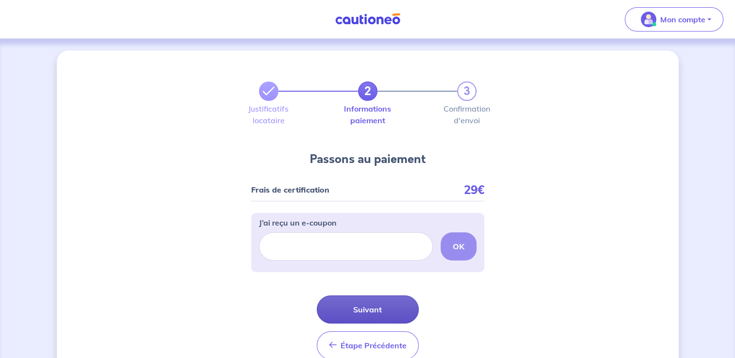
click at [368, 308] on button "Suivant" at bounding box center [368, 310] width 102 height 28
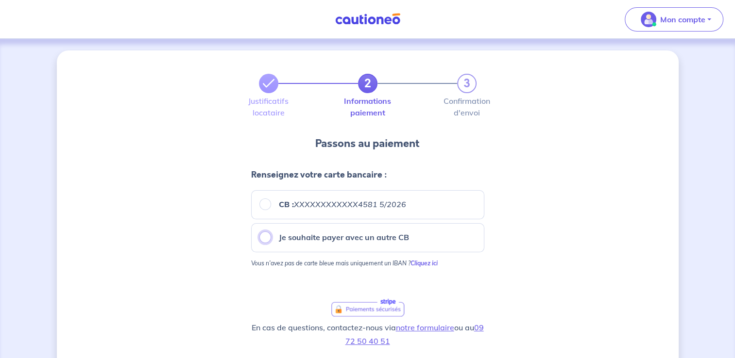
click at [262, 236] on input "Je souhaite payer avec un autre CB" at bounding box center [265, 238] width 12 height 12
radio input "true"
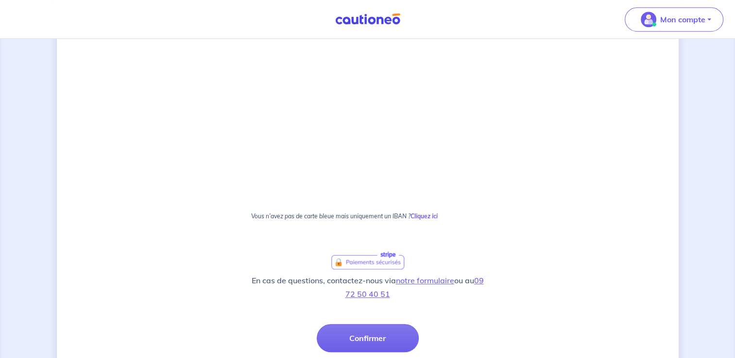
scroll to position [564, 0]
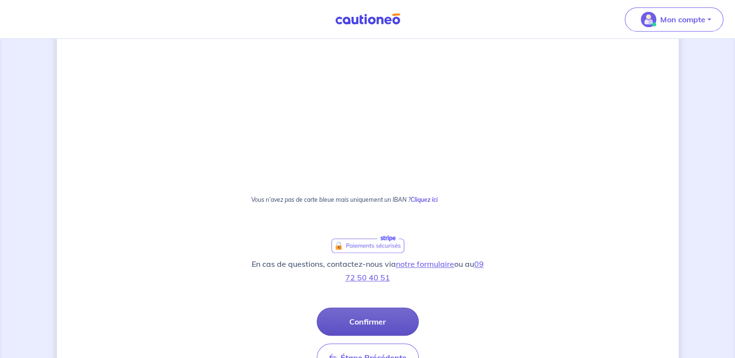
click at [348, 321] on button "Confirmer" at bounding box center [368, 322] width 102 height 28
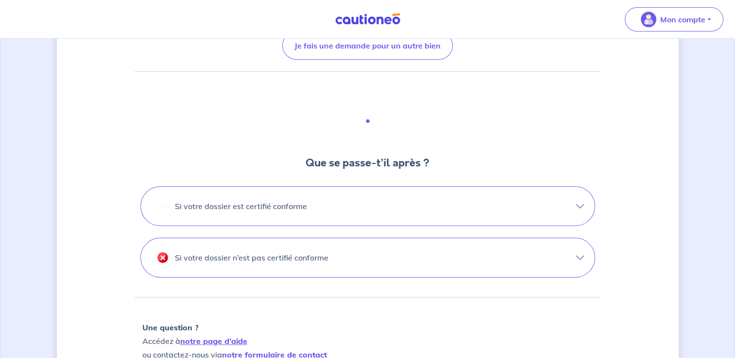
scroll to position [243, 0]
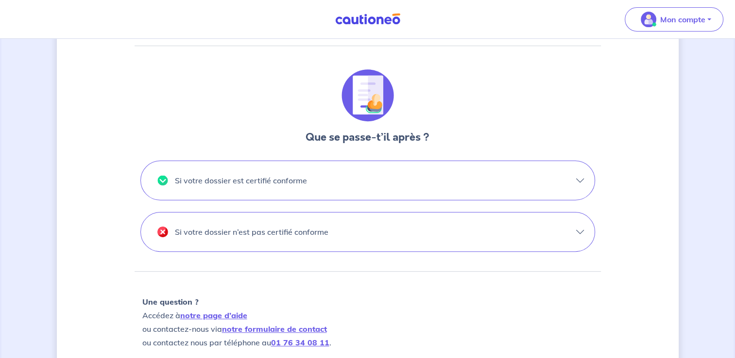
click at [575, 179] on button "Si votre dossier est certifié conforme" at bounding box center [368, 180] width 454 height 39
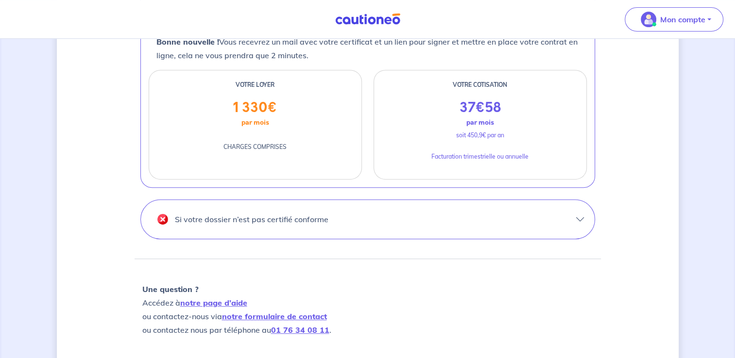
scroll to position [345, 0]
